Goal: Book appointment/travel/reservation

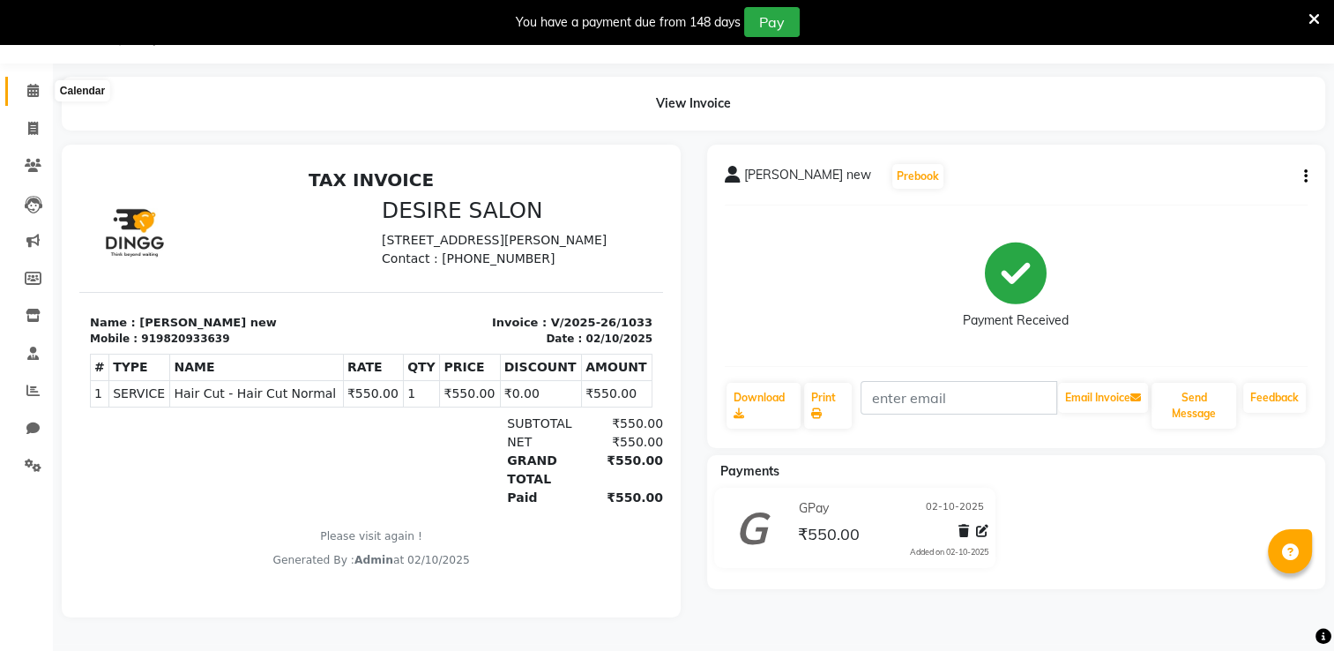
click at [36, 93] on span at bounding box center [33, 91] width 31 height 20
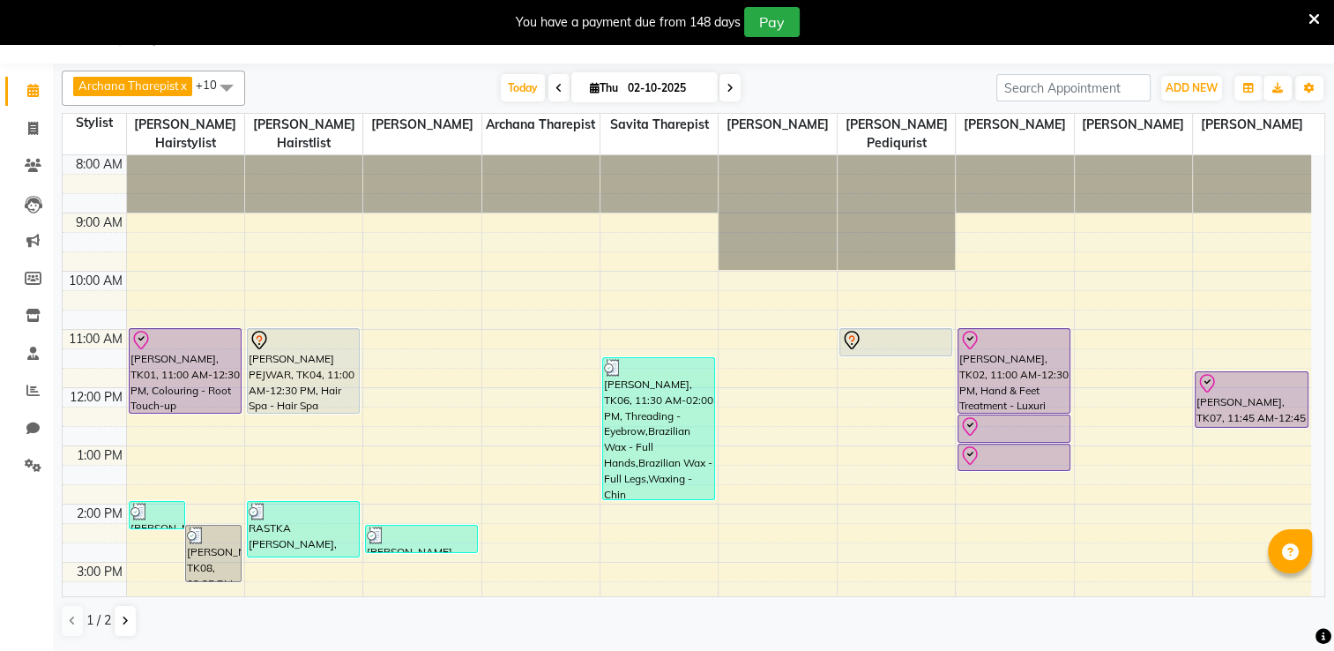
click at [655, 85] on input "02-10-2025" at bounding box center [666, 88] width 88 height 26
select select "10"
select select "2025"
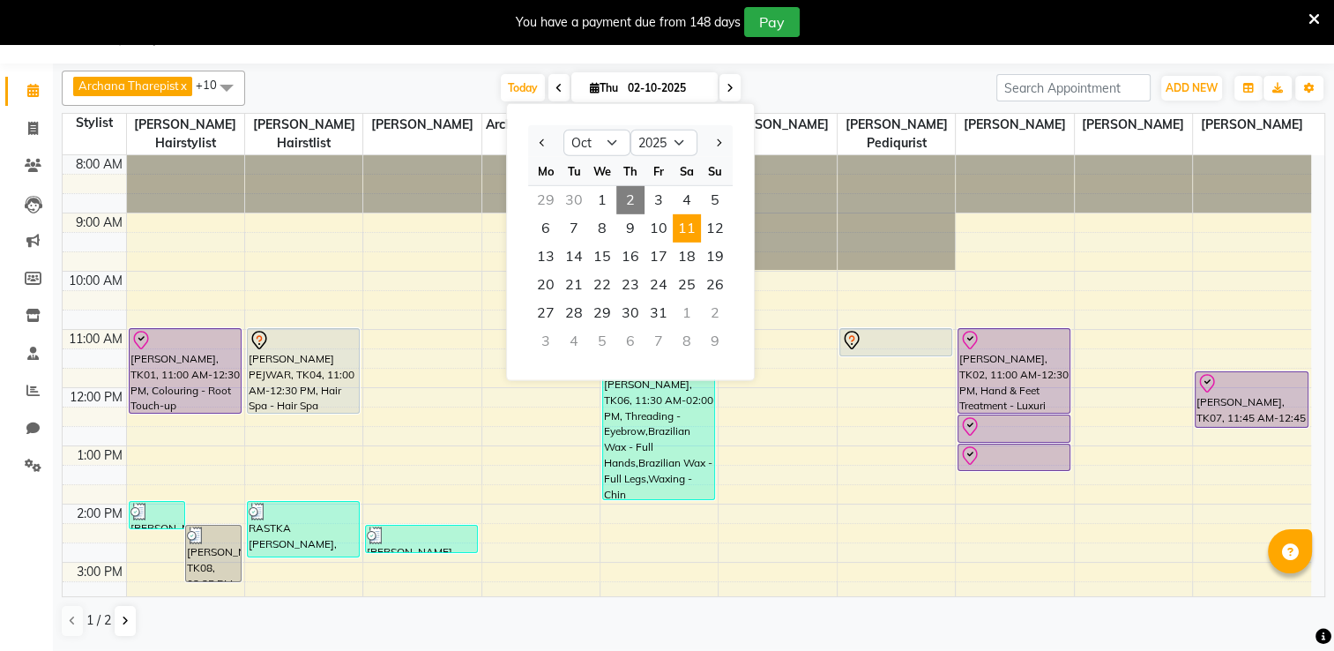
click at [675, 234] on span "11" at bounding box center [687, 228] width 28 height 28
type input "[DATE]"
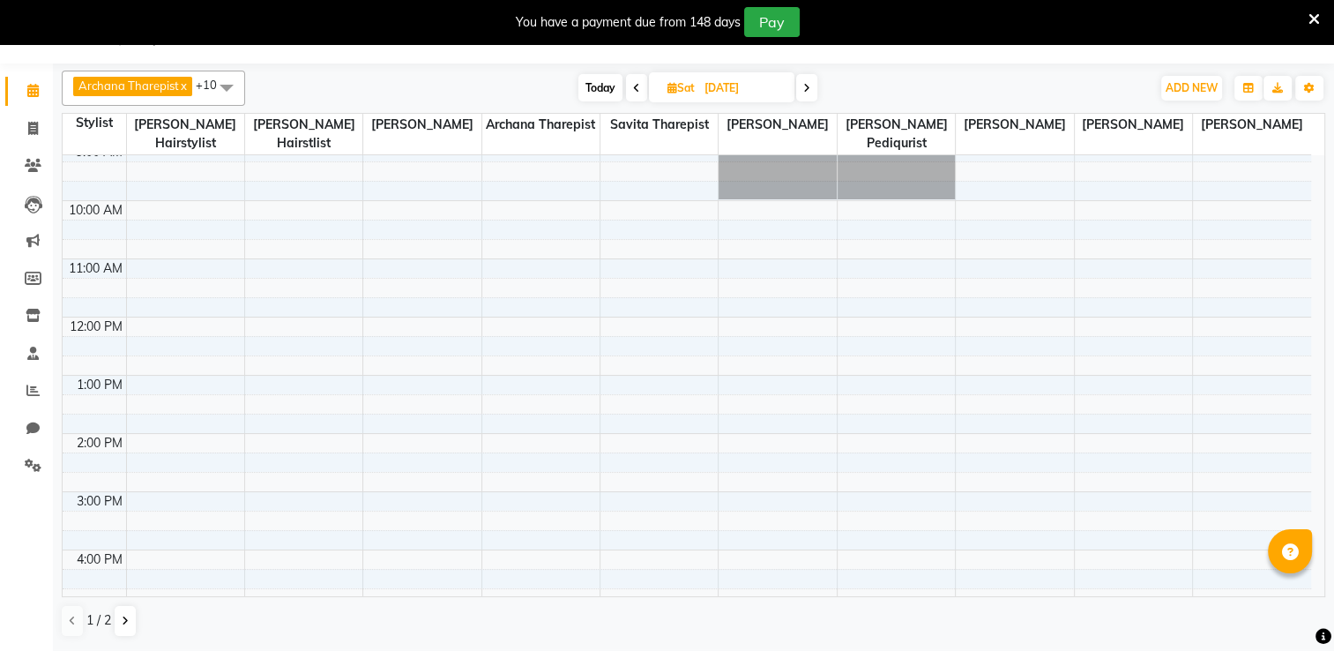
scroll to position [36, 0]
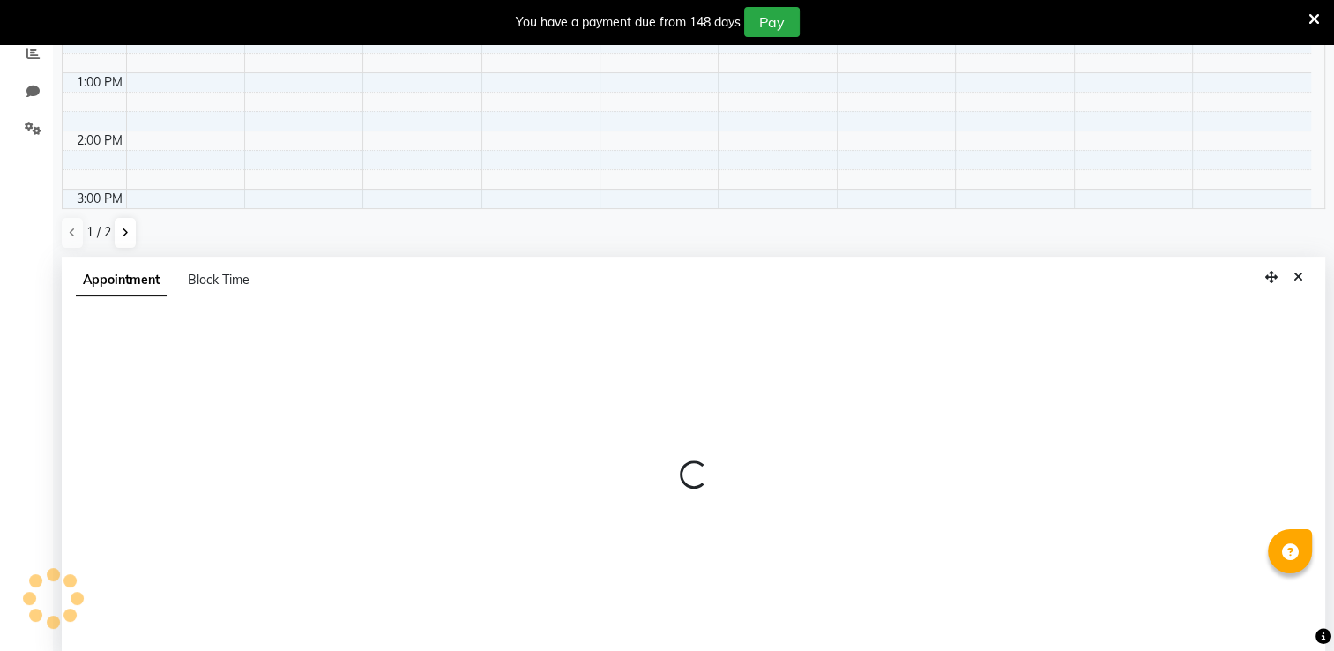
select select "74553"
select select "tentative"
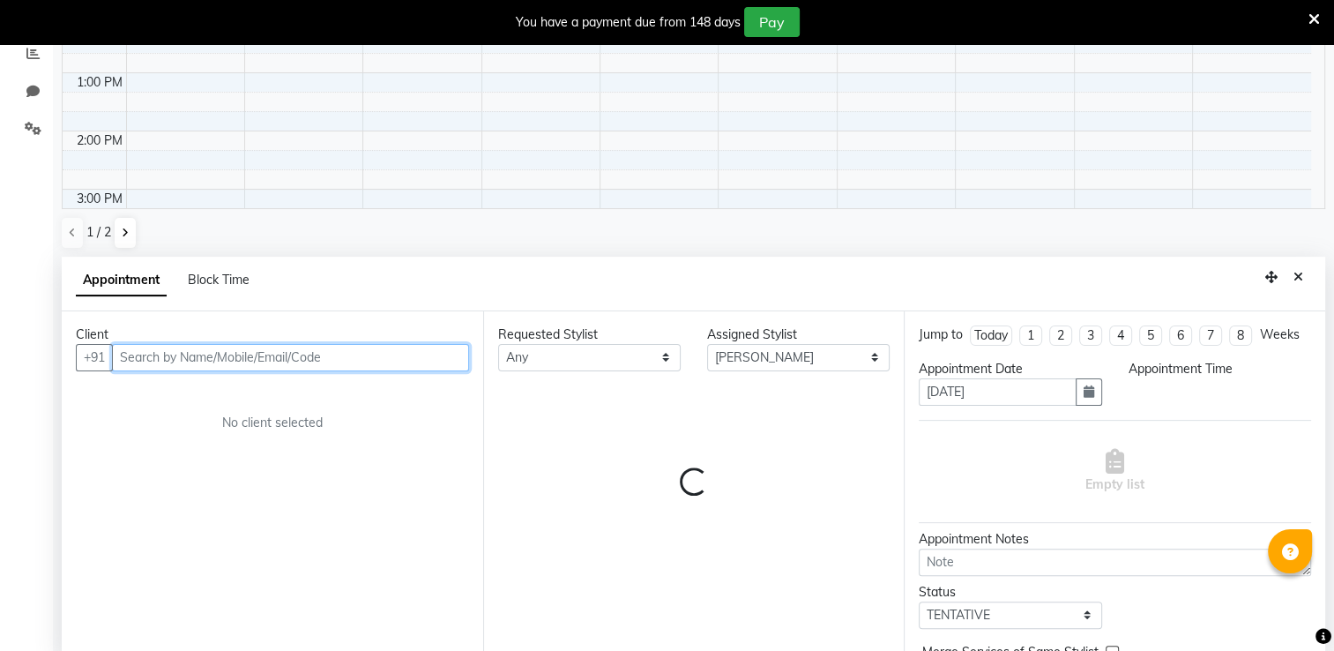
select select "660"
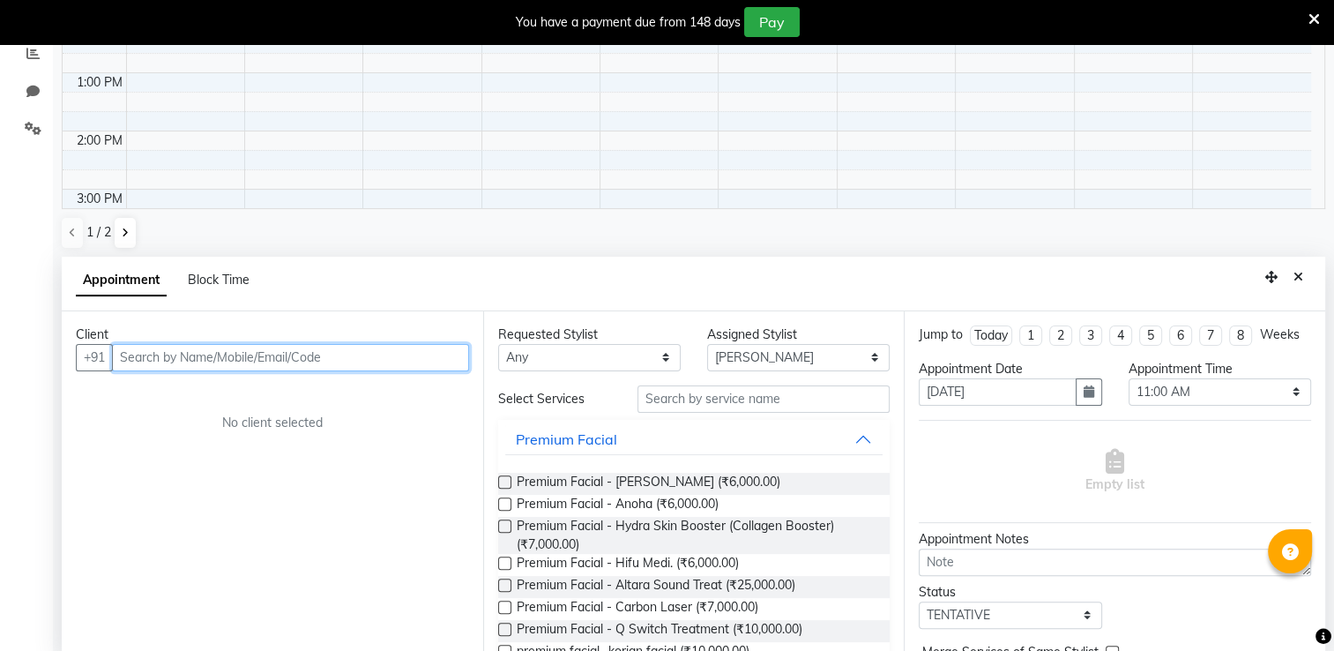
scroll to position [386, 0]
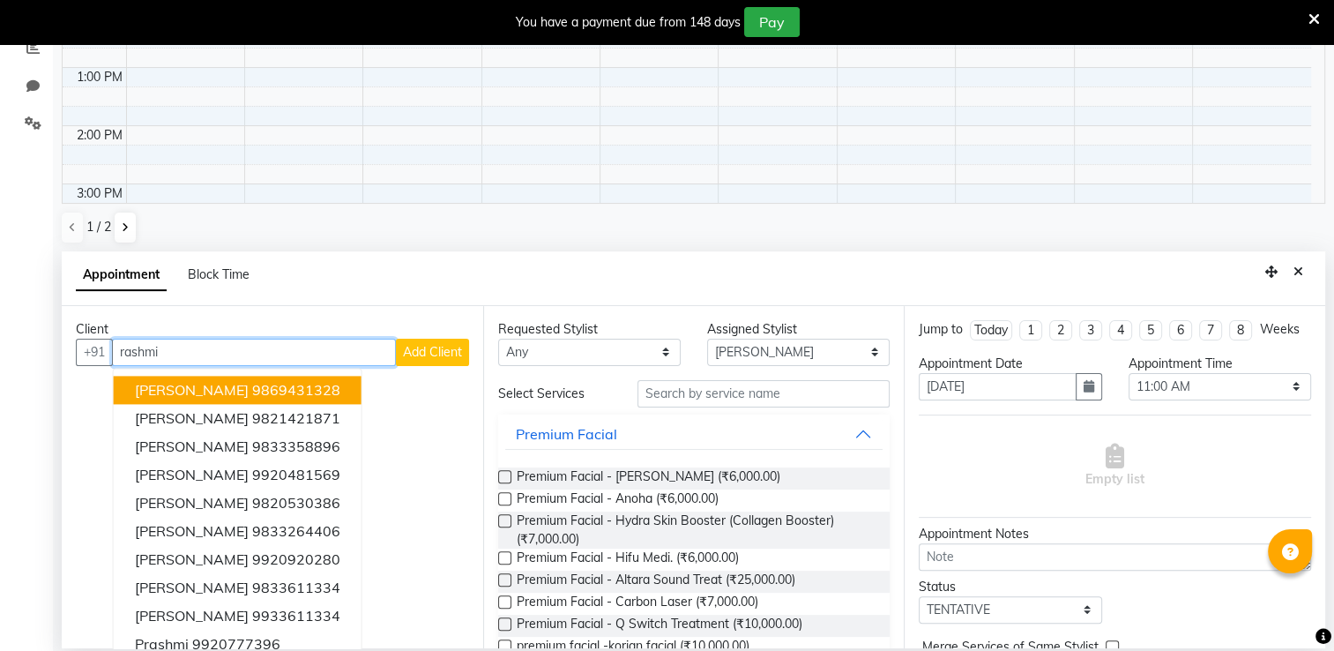
type input "rashmi"
